Goal: Entertainment & Leisure: Consume media (video, audio)

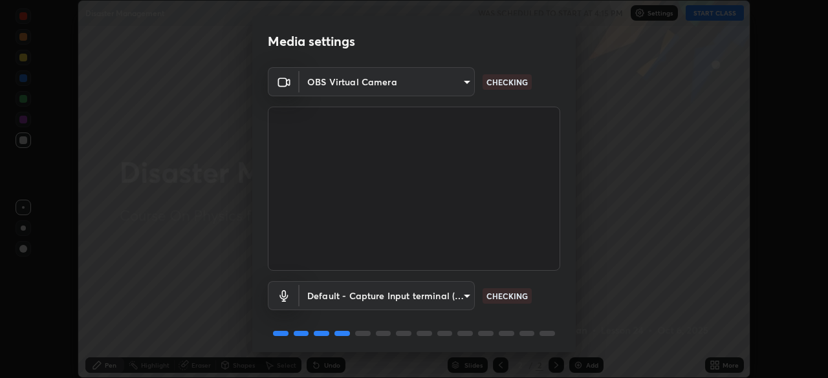
scroll to position [46, 0]
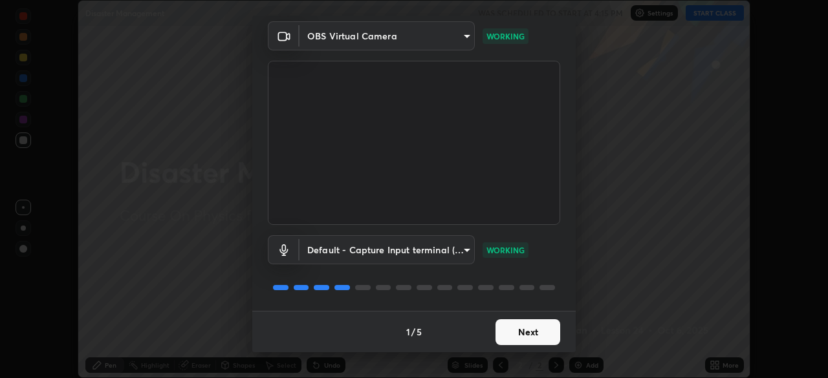
click at [536, 331] on button "Next" at bounding box center [528, 333] width 65 height 26
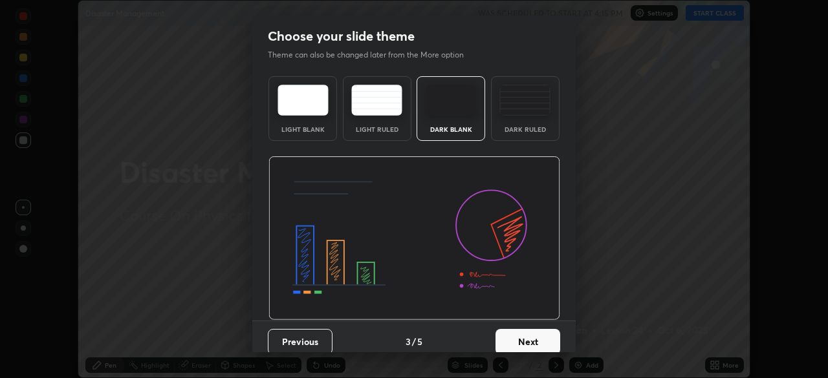
click at [550, 336] on button "Next" at bounding box center [528, 342] width 65 height 26
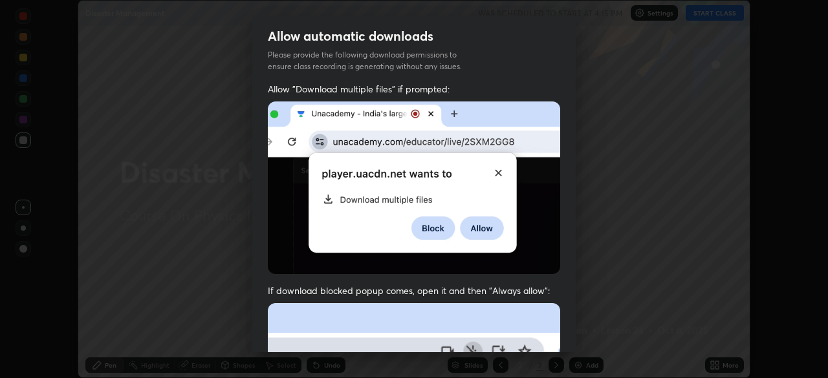
click at [557, 338] on div "Allow "Download multiple files" if prompted: If download blocked popup comes, o…" at bounding box center [413, 355] width 323 height 545
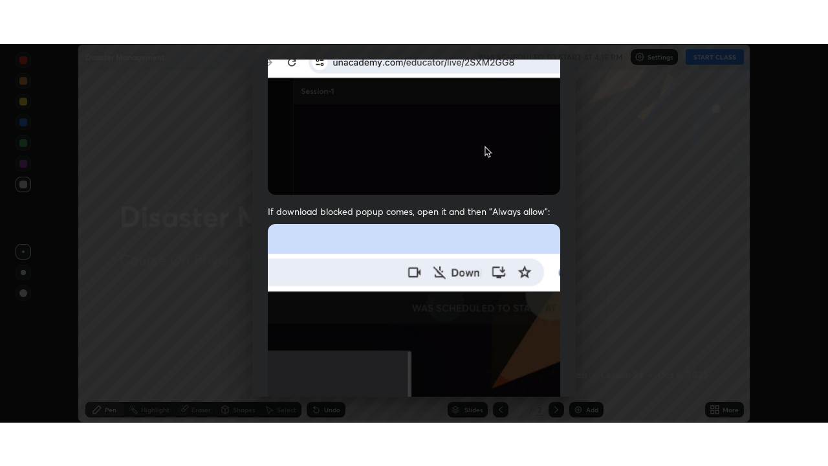
scroll to position [310, 0]
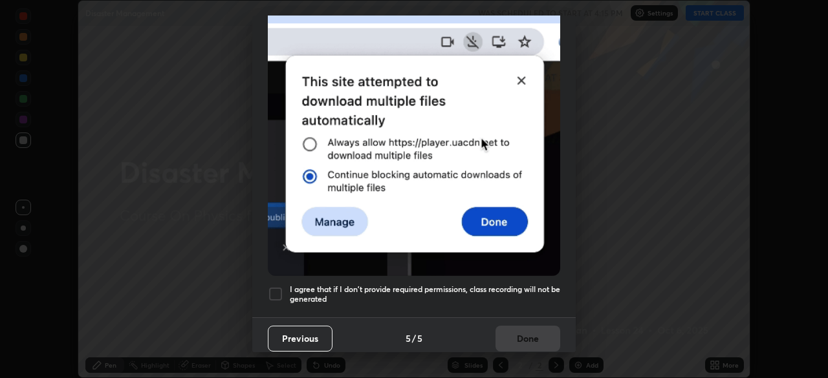
click at [549, 285] on h5 "I agree that if I don't provide required permissions, class recording will not …" at bounding box center [425, 295] width 270 height 20
click at [544, 329] on button "Done" at bounding box center [528, 339] width 65 height 26
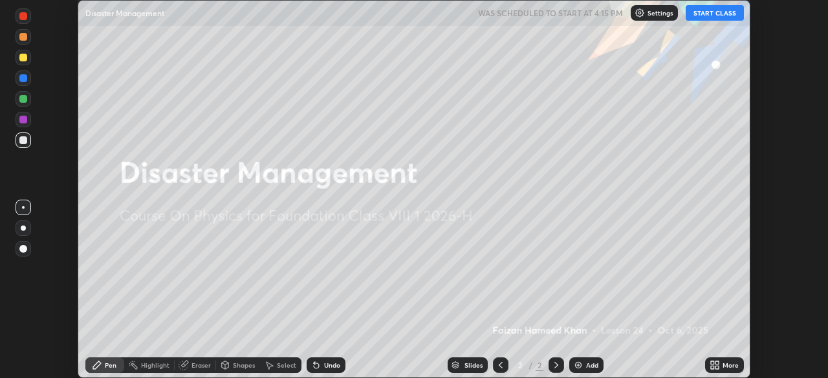
click at [717, 368] on icon at bounding box center [717, 367] width 3 height 3
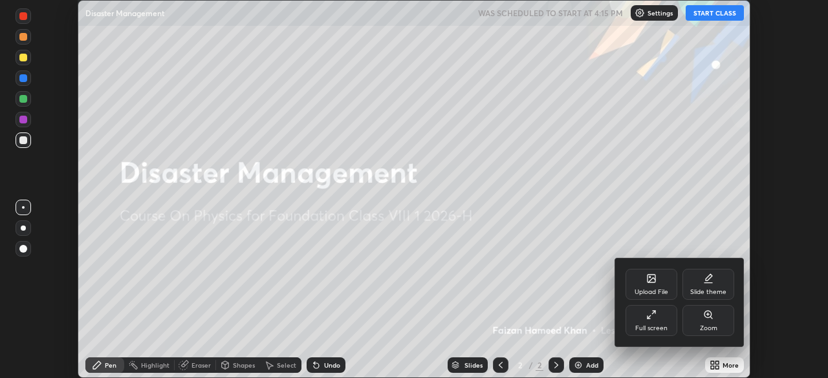
click at [669, 331] on div "Full screen" at bounding box center [652, 320] width 52 height 31
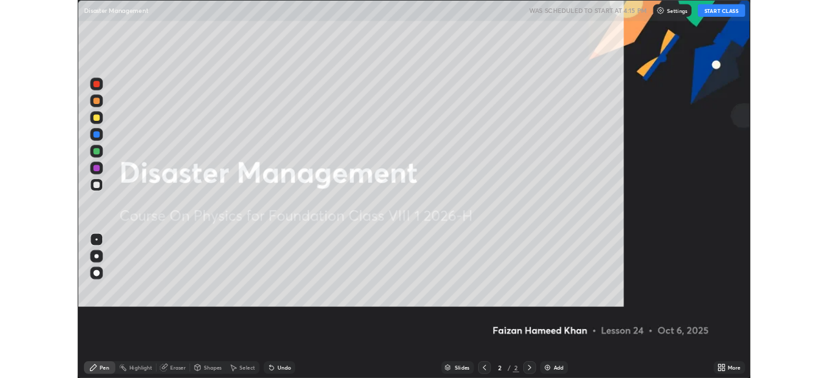
scroll to position [466, 828]
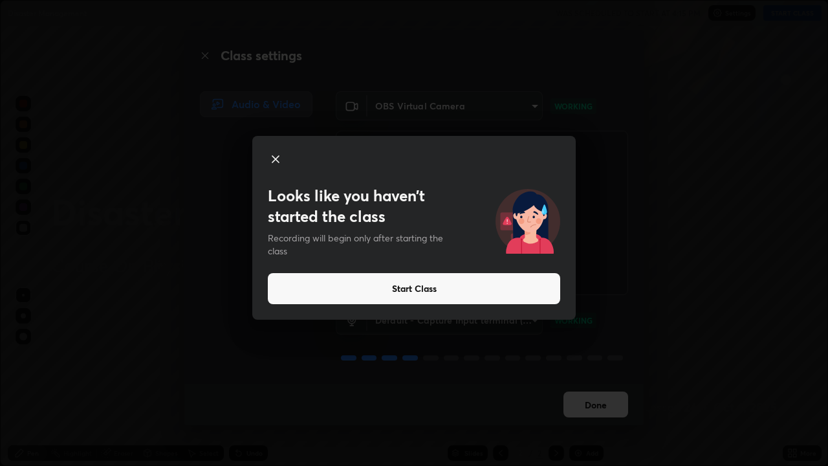
click at [380, 283] on button "Start Class" at bounding box center [414, 288] width 292 height 31
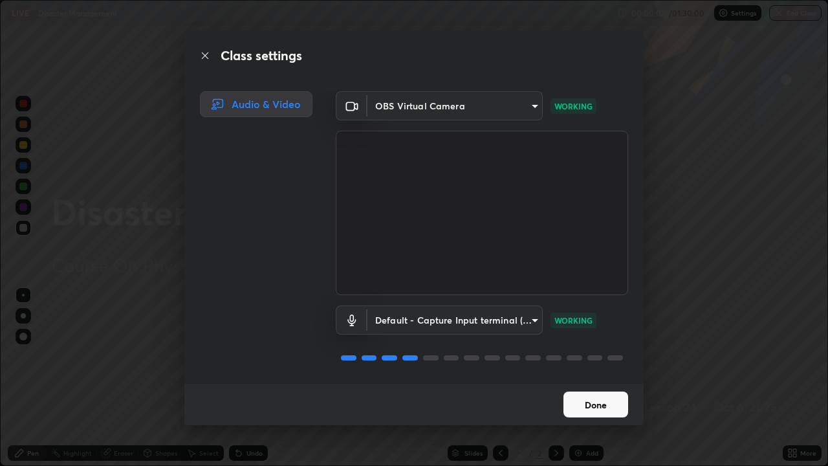
click at [577, 378] on button "Done" at bounding box center [596, 404] width 65 height 26
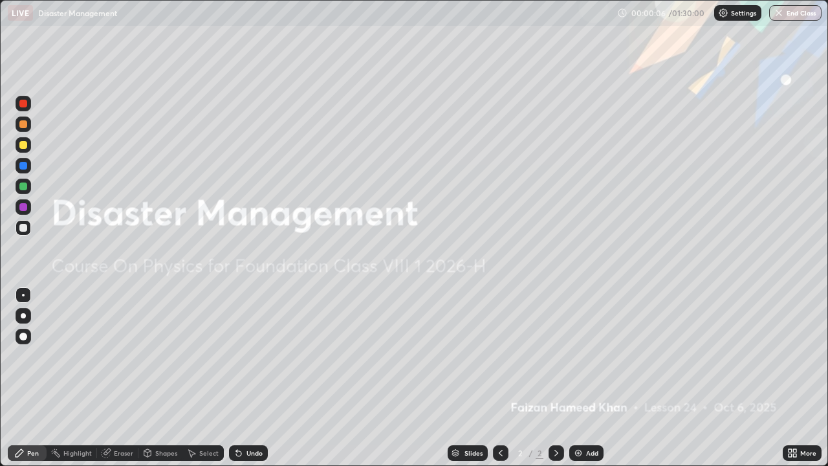
click at [790, 378] on icon at bounding box center [790, 450] width 3 height 3
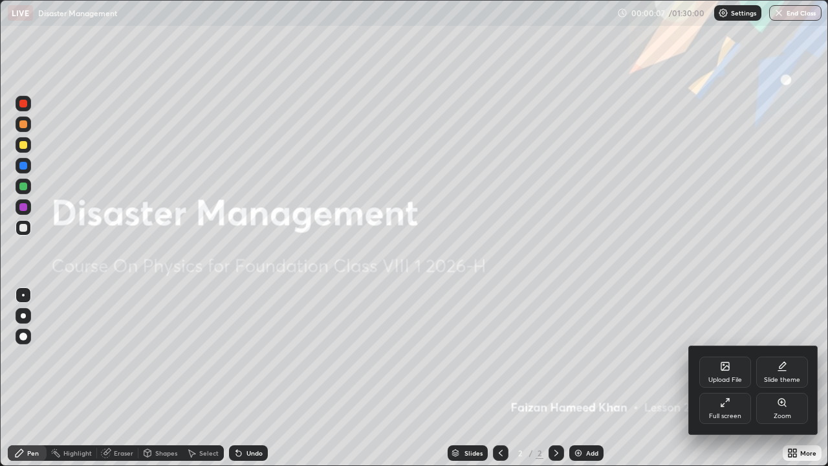
click at [731, 378] on div "Full screen" at bounding box center [725, 408] width 52 height 31
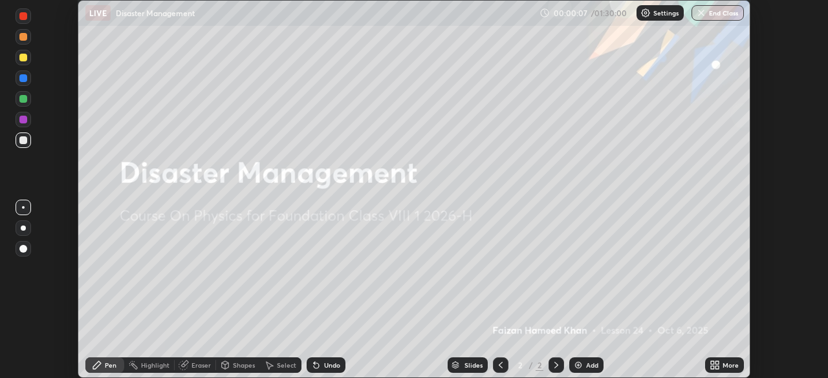
scroll to position [64321, 63871]
